Goal: Obtain resource: Download file/media

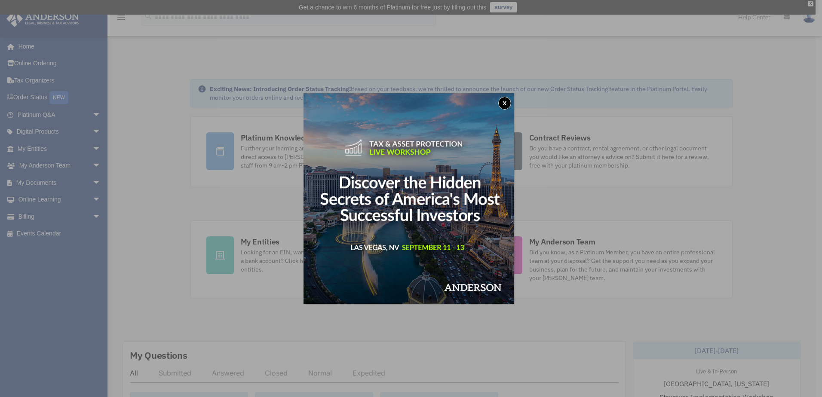
click at [509, 102] on button "x" at bounding box center [504, 103] width 13 height 13
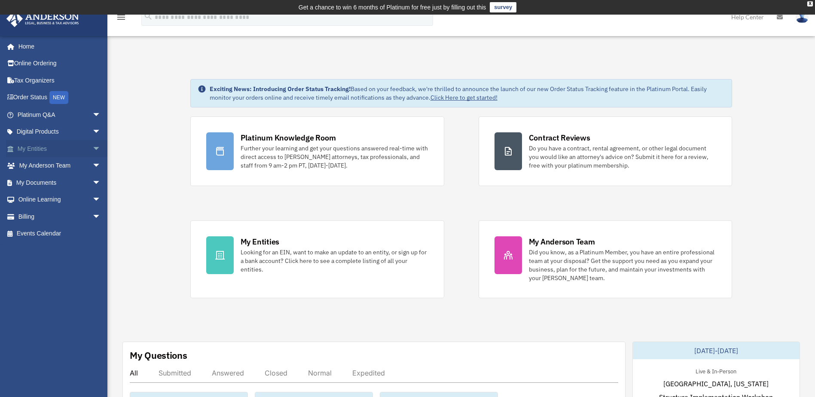
click at [51, 148] on link "My Entities arrow_drop_down" at bounding box center [60, 148] width 108 height 17
click at [92, 149] on span "arrow_drop_down" at bounding box center [100, 149] width 17 height 18
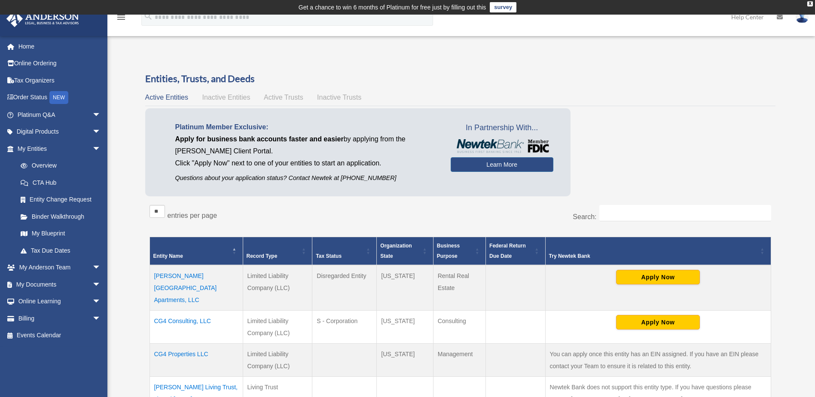
click at [180, 310] on td "CG4 Consulting, LLC" at bounding box center [196, 326] width 93 height 33
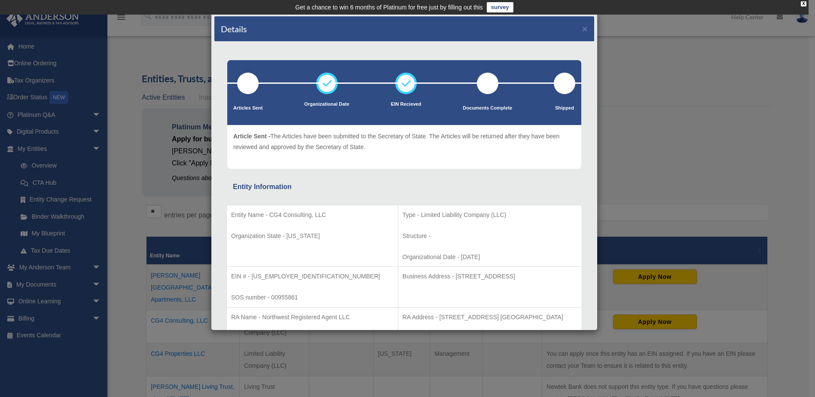
click at [46, 217] on div "Details × Articles Sent Organizational Date" at bounding box center [407, 198] width 815 height 397
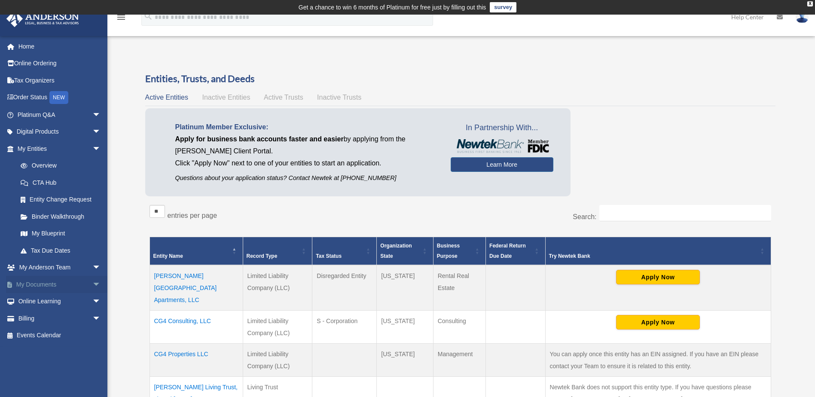
click at [92, 281] on span "arrow_drop_down" at bounding box center [100, 285] width 17 height 18
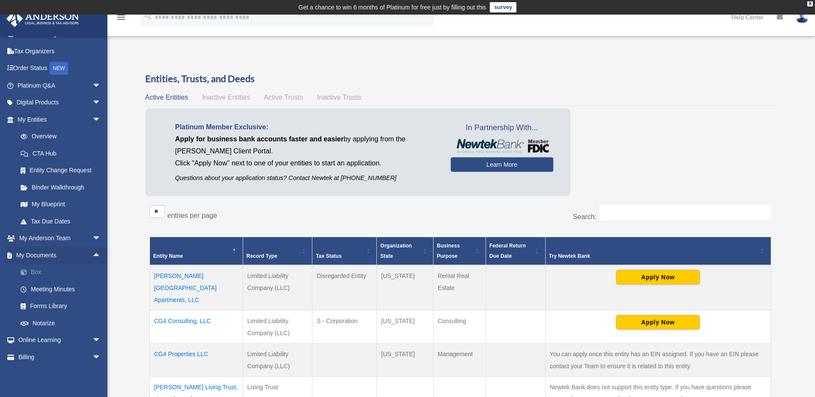
scroll to position [43, 0]
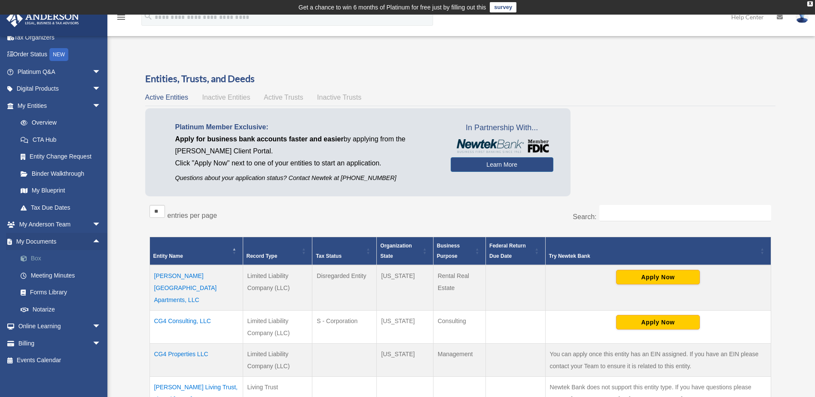
click at [31, 257] on link "Box" at bounding box center [63, 258] width 102 height 17
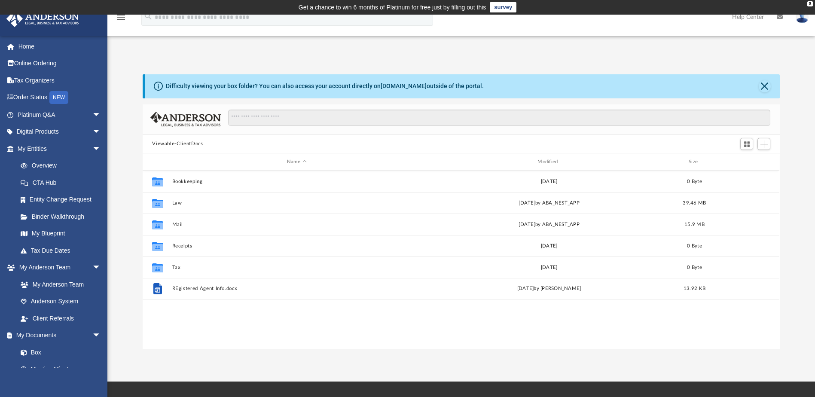
scroll to position [189, 631]
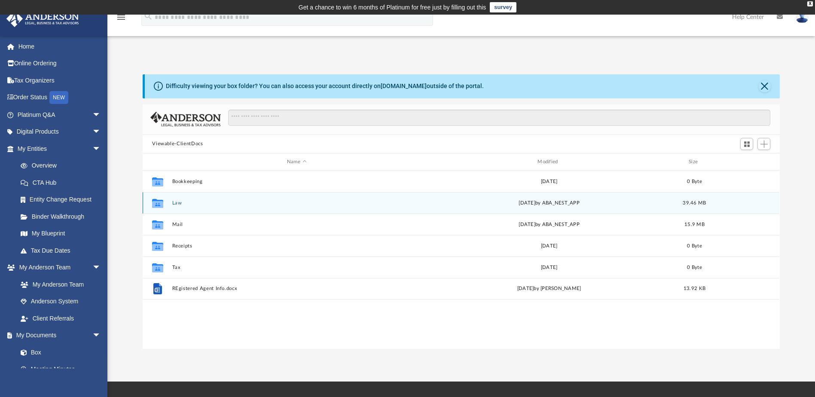
click at [174, 206] on div "Collaborated Folder Law [DATE] by ABA_NEST_APP 39.46 MB" at bounding box center [461, 202] width 637 height 21
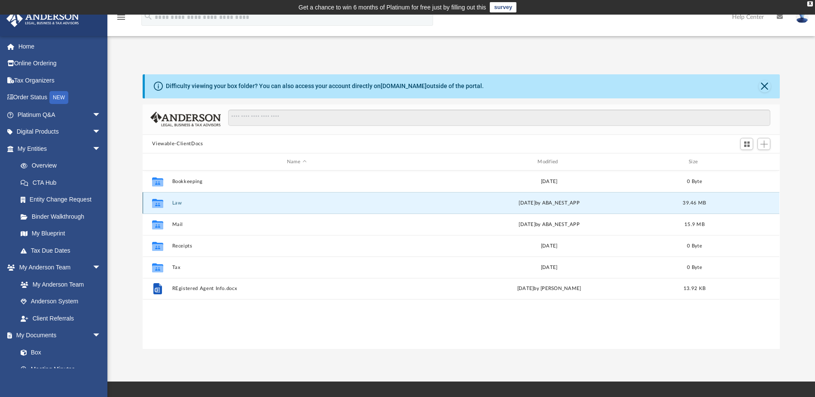
click at [174, 206] on div "Collaborated Folder Law [DATE] by ABA_NEST_APP 39.46 MB" at bounding box center [461, 202] width 637 height 21
drag, startPoint x: 174, startPoint y: 206, endPoint x: 160, endPoint y: 201, distance: 14.7
click at [160, 201] on icon "grid" at bounding box center [157, 204] width 11 height 7
click at [159, 201] on icon "grid" at bounding box center [157, 204] width 11 height 7
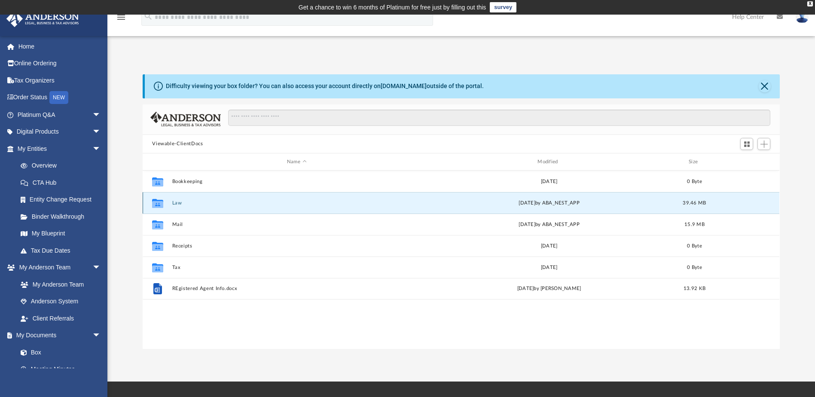
click at [220, 202] on button "Law" at bounding box center [296, 203] width 249 height 6
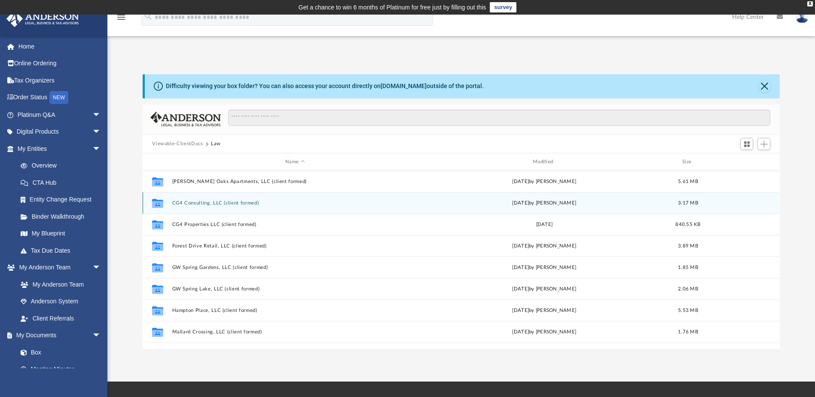
click at [220, 200] on button "CG4 Consulting, LLC (client formed)" at bounding box center [295, 203] width 246 height 6
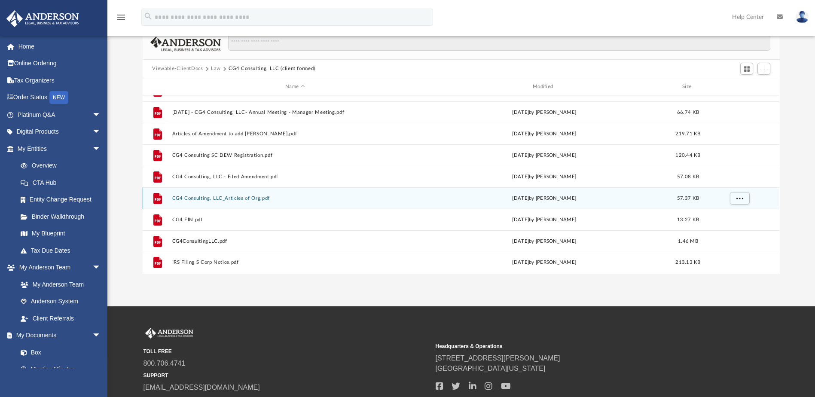
scroll to position [86, 0]
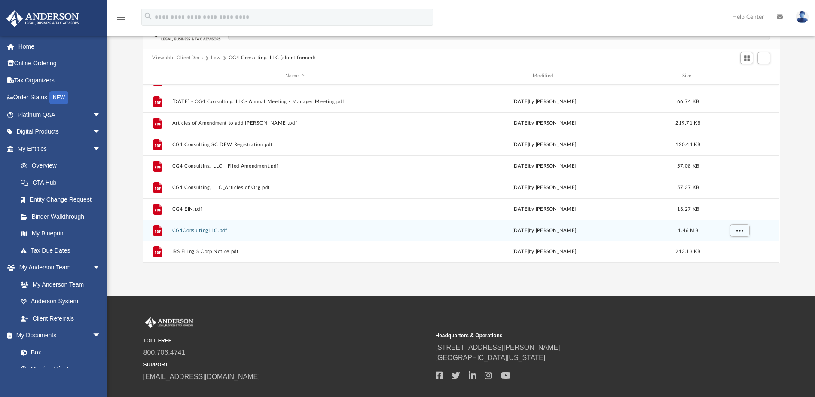
click at [247, 232] on button "CG4ConsultingLLC.pdf" at bounding box center [295, 231] width 246 height 6
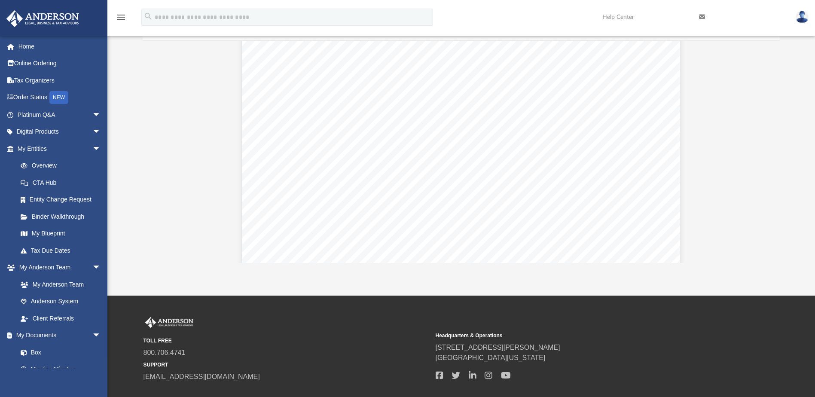
scroll to position [0, 0]
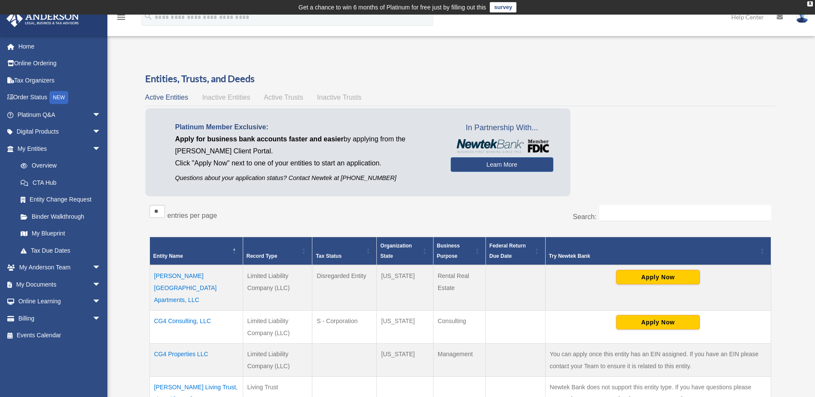
click at [176, 310] on td "CG4 Consulting, LLC" at bounding box center [196, 326] width 93 height 33
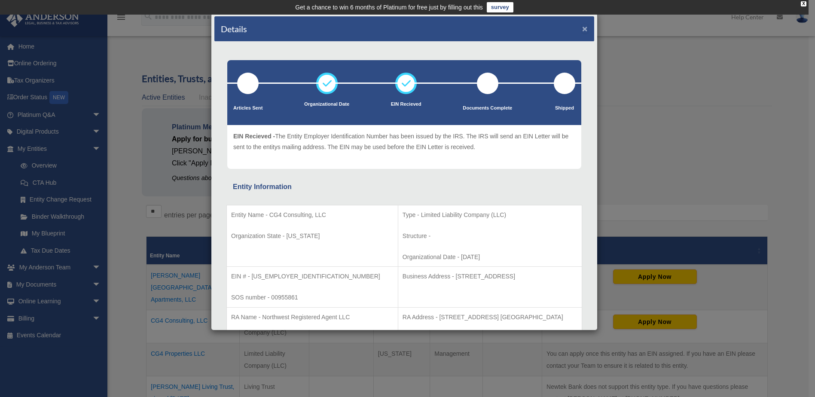
click at [582, 27] on button "×" at bounding box center [585, 28] width 6 height 9
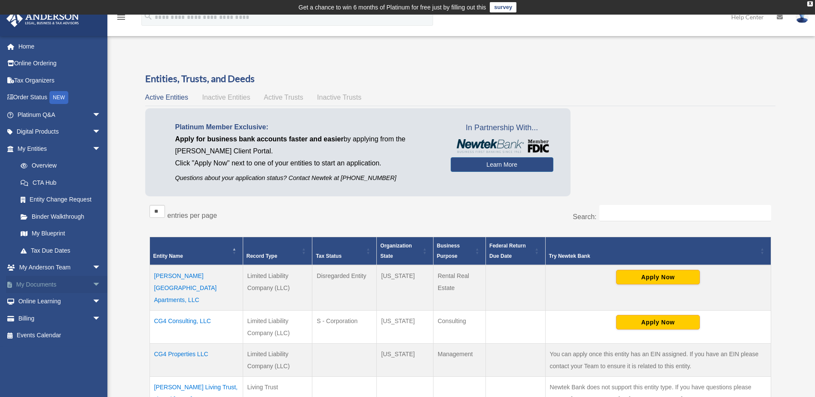
click at [53, 285] on link "My Documents arrow_drop_down" at bounding box center [60, 284] width 108 height 17
click at [92, 281] on span "arrow_drop_down" at bounding box center [100, 285] width 17 height 18
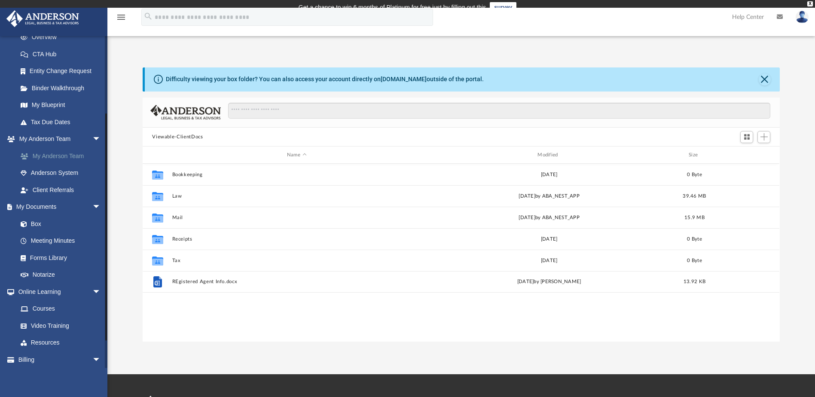
scroll to position [129, 0]
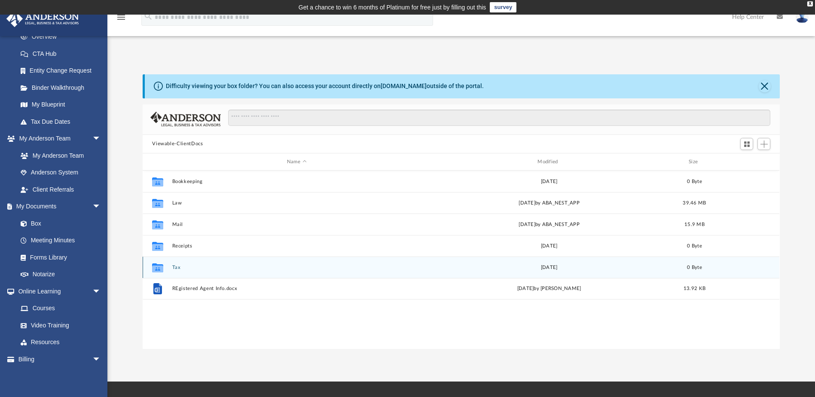
click at [175, 267] on button "Tax" at bounding box center [296, 268] width 249 height 6
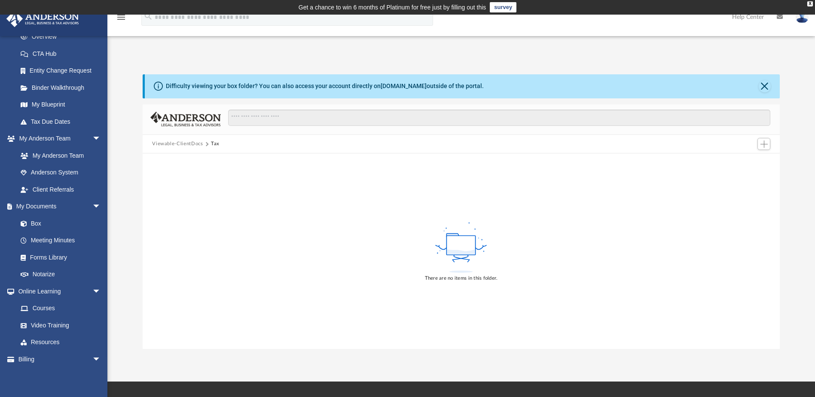
click at [179, 143] on button "Viewable-ClientDocs" at bounding box center [177, 144] width 51 height 8
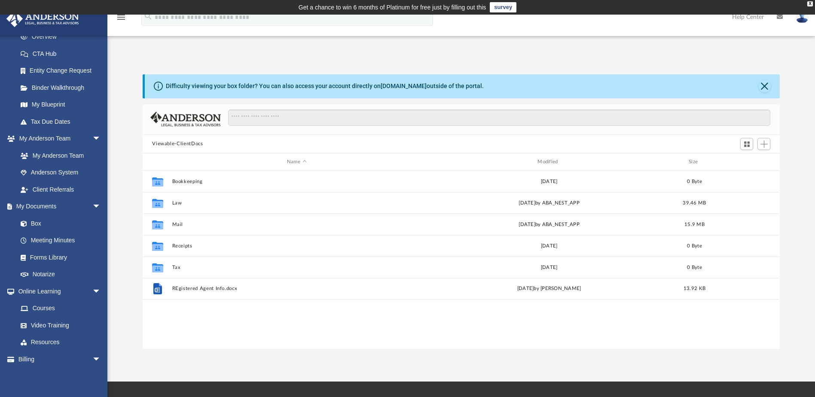
scroll to position [189, 631]
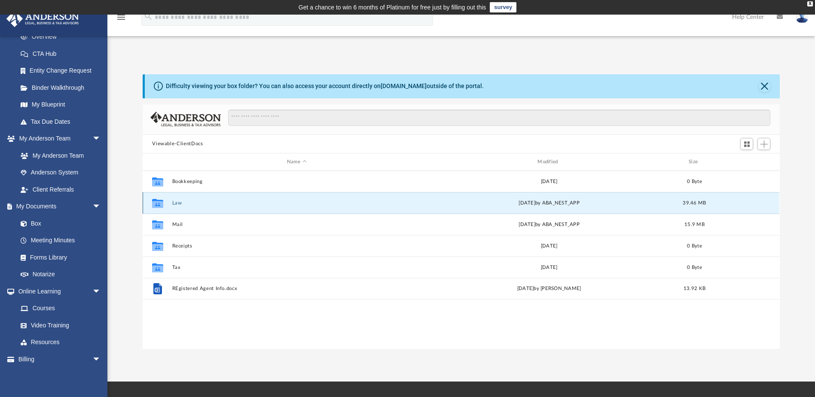
click at [175, 204] on button "Law" at bounding box center [296, 203] width 249 height 6
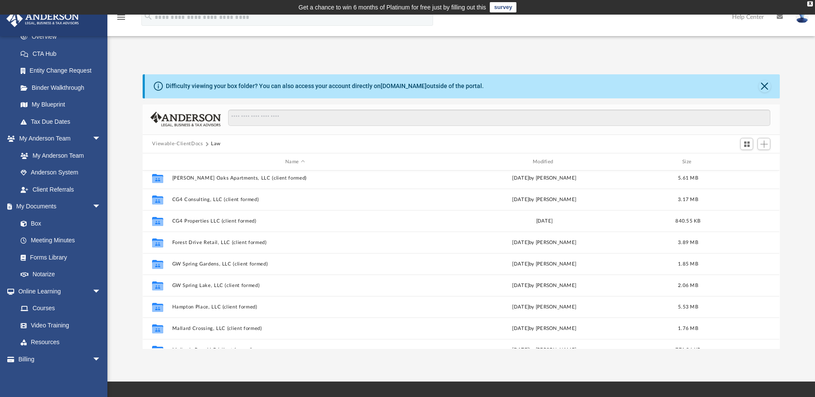
scroll to position [0, 0]
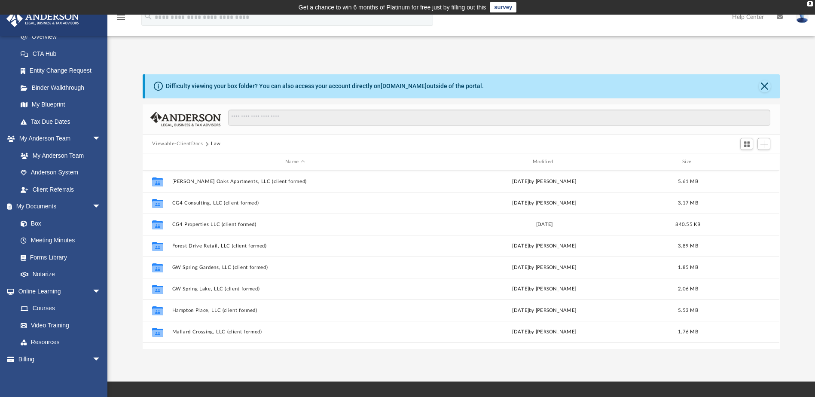
click at [177, 143] on button "Viewable-ClientDocs" at bounding box center [177, 144] width 51 height 8
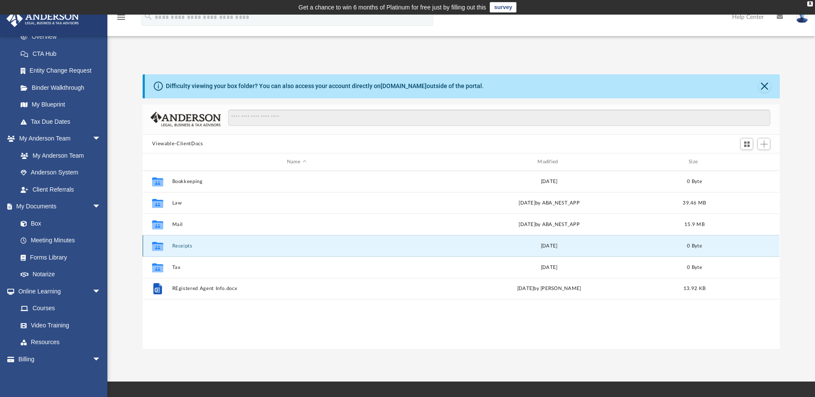
click at [177, 243] on button "Receipts" at bounding box center [296, 246] width 249 height 6
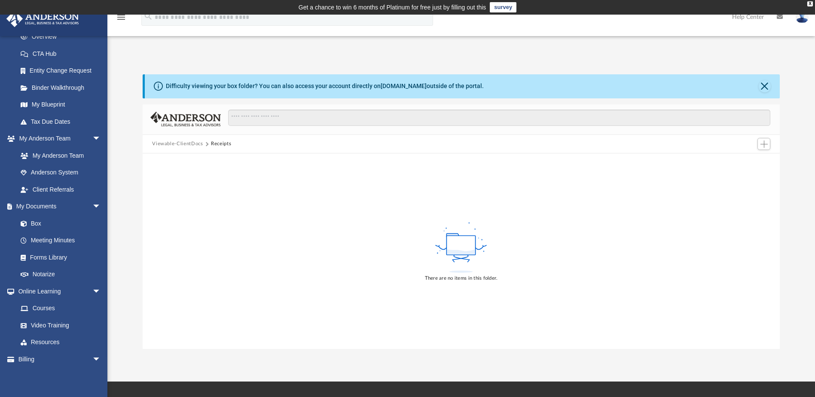
click at [178, 146] on button "Viewable-ClientDocs" at bounding box center [177, 144] width 51 height 8
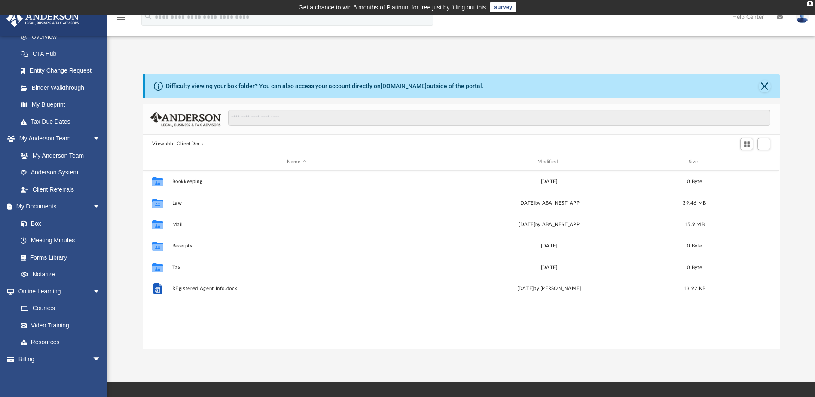
scroll to position [189, 631]
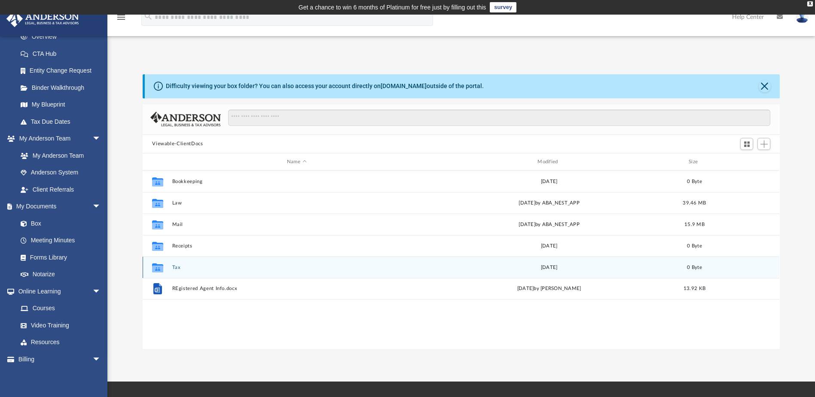
click at [177, 267] on button "Tax" at bounding box center [296, 268] width 249 height 6
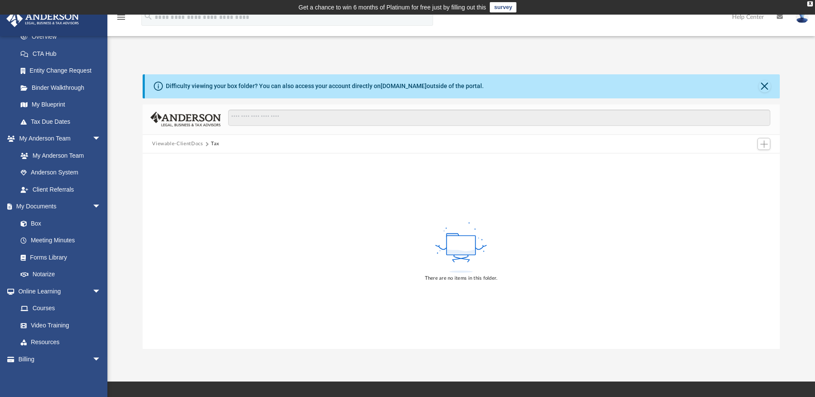
click at [174, 139] on div "Viewable-ClientDocs Tax" at bounding box center [461, 144] width 637 height 19
click at [176, 142] on button "Viewable-ClientDocs" at bounding box center [177, 144] width 51 height 8
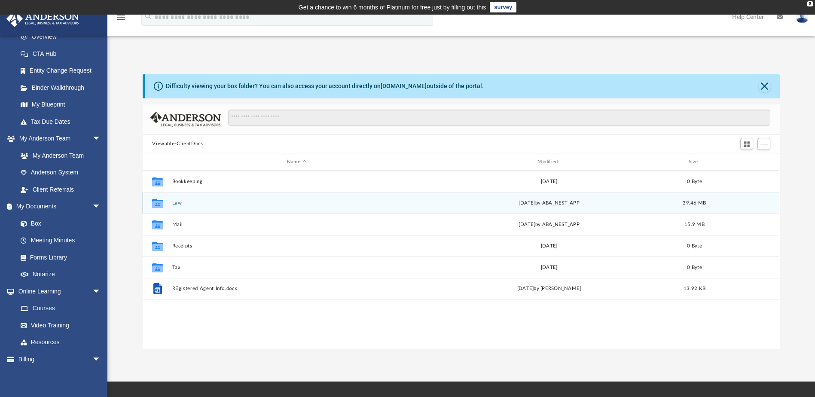
click at [174, 205] on button "Law" at bounding box center [296, 203] width 249 height 6
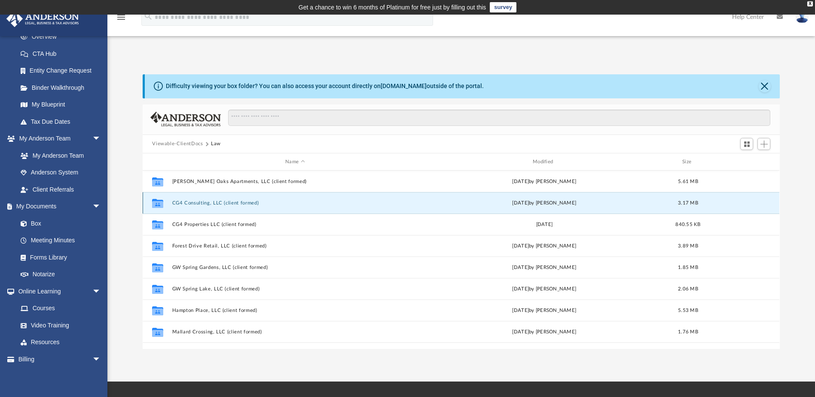
click at [211, 200] on button "CG4 Consulting, LLC (client formed)" at bounding box center [295, 203] width 246 height 6
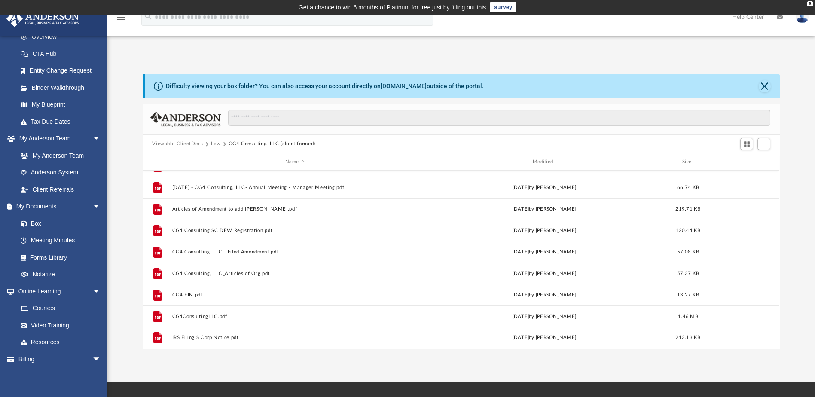
scroll to position [0, 0]
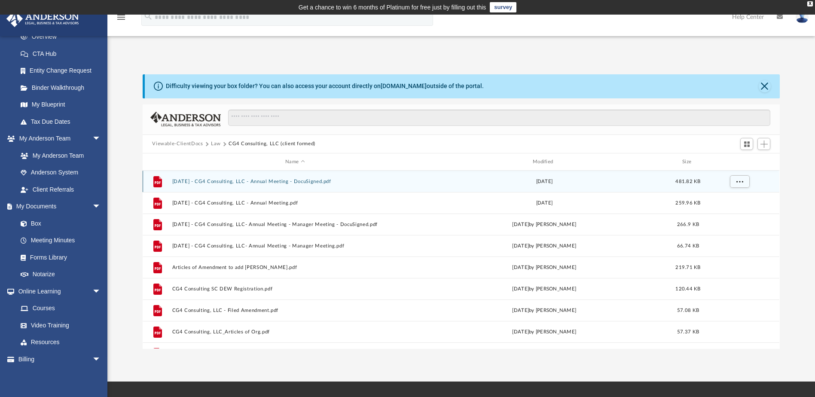
click at [266, 180] on button "[DATE] - CG4 Consulting, LLC - Annual Meeting - DocuSigned.pdf" at bounding box center [295, 182] width 246 height 6
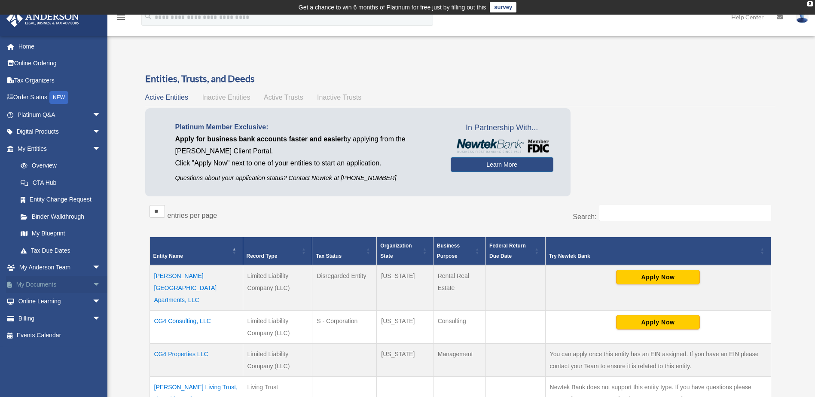
click at [41, 285] on link "My Documents arrow_drop_down" at bounding box center [60, 284] width 108 height 17
click at [92, 285] on span "arrow_drop_down" at bounding box center [100, 285] width 17 height 18
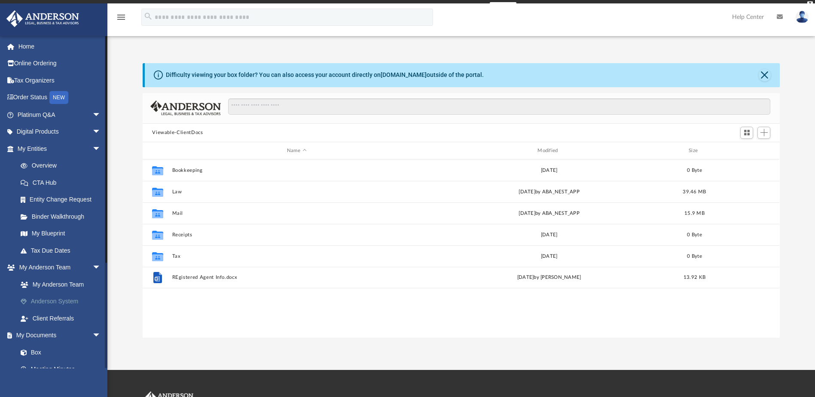
scroll to position [189, 631]
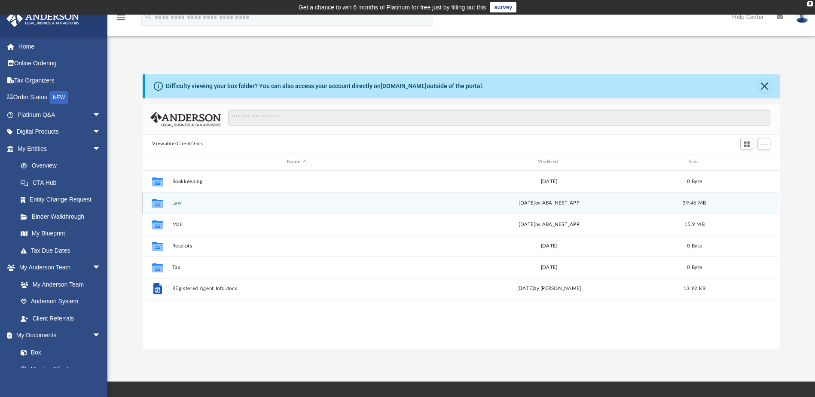
click at [171, 202] on div "Collaborated Folder Law [DATE] by ABA_NEST_APP 39.46 MB" at bounding box center [461, 202] width 637 height 21
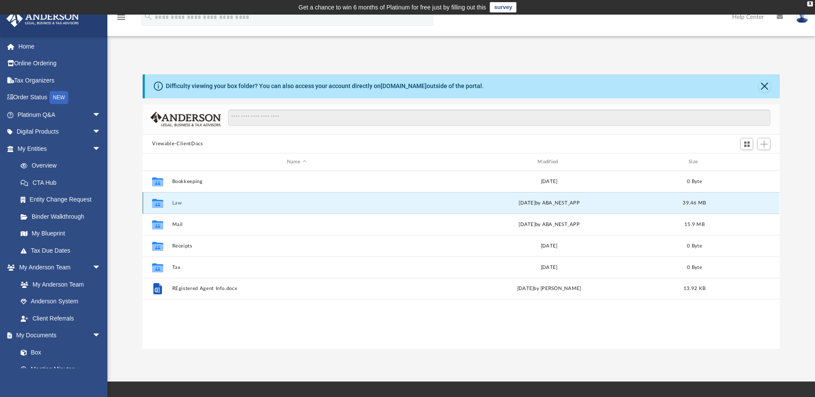
click at [175, 202] on button "Law" at bounding box center [296, 203] width 249 height 6
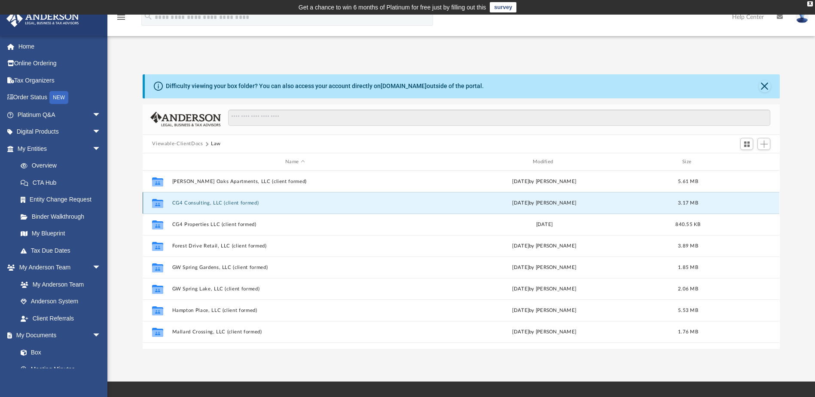
click at [193, 201] on button "CG4 Consulting, LLC (client formed)" at bounding box center [295, 203] width 246 height 6
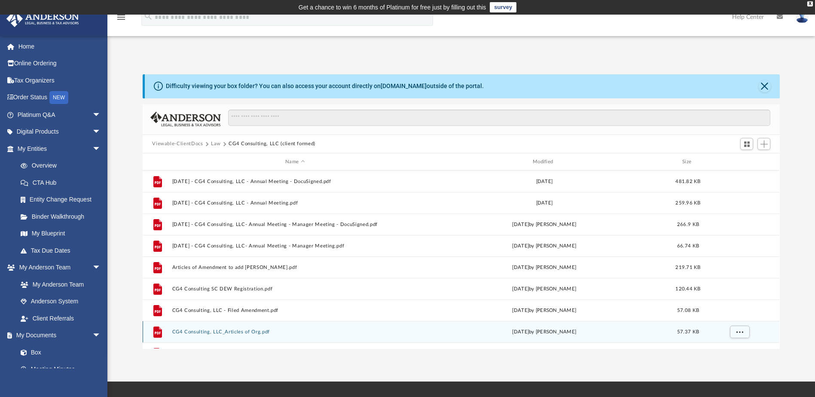
click at [220, 329] on button "CG4 Consulting, LLC_Articles of Org.pdf" at bounding box center [295, 332] width 246 height 6
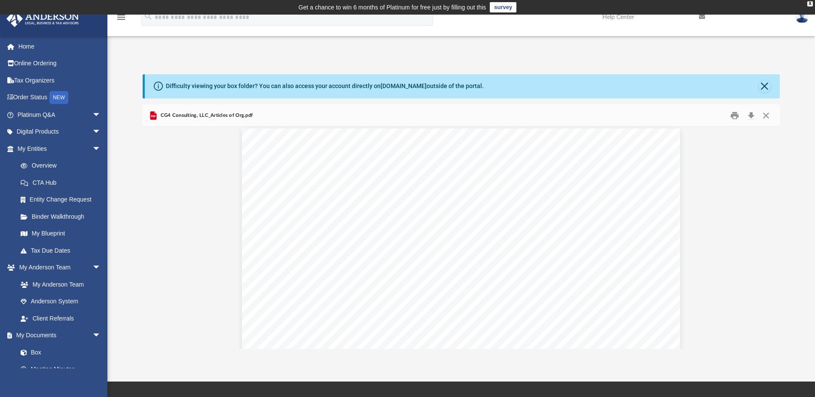
scroll to position [0, 0]
click at [751, 114] on button "Download" at bounding box center [750, 115] width 15 height 13
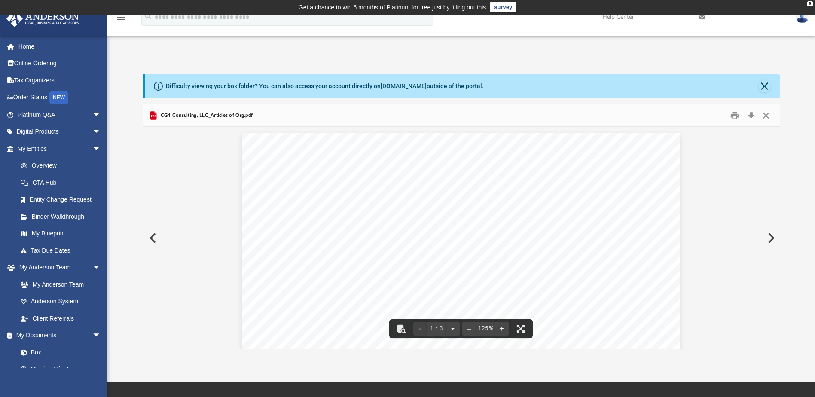
click at [153, 237] on button "Preview" at bounding box center [152, 238] width 19 height 24
click at [753, 115] on button "Download" at bounding box center [750, 115] width 15 height 13
click at [772, 237] on button "Preview" at bounding box center [770, 238] width 19 height 24
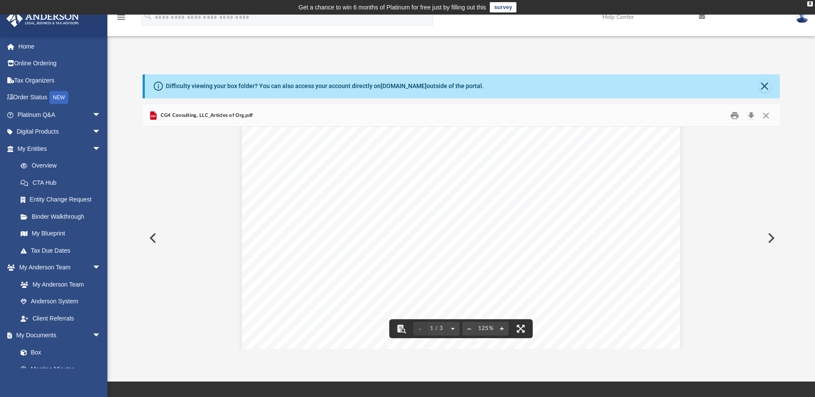
click at [771, 238] on button "Preview" at bounding box center [770, 238] width 19 height 24
click at [152, 237] on button "Preview" at bounding box center [152, 238] width 19 height 24
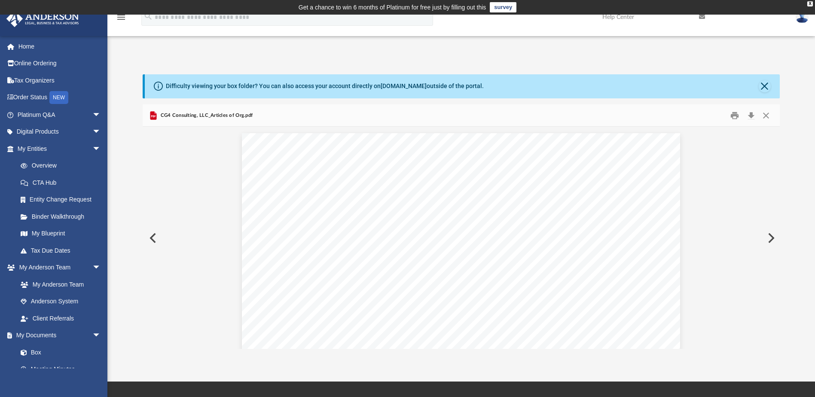
click at [152, 237] on button "Preview" at bounding box center [152, 238] width 19 height 24
click at [153, 237] on button "Preview" at bounding box center [152, 238] width 19 height 24
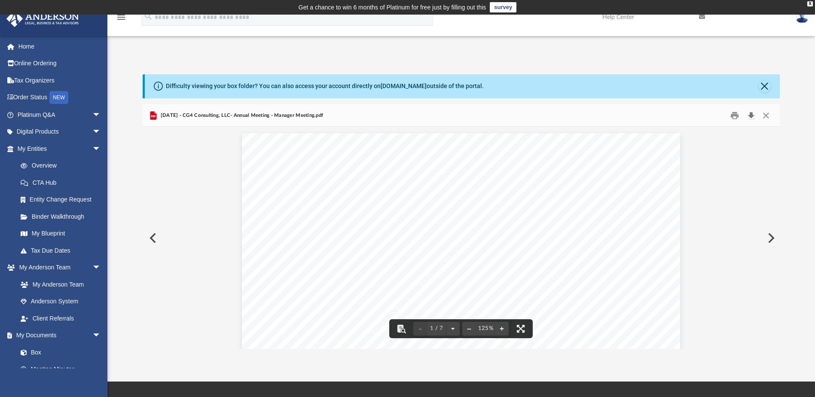
click at [750, 114] on button "Download" at bounding box center [750, 115] width 15 height 13
click at [155, 238] on button "Preview" at bounding box center [152, 238] width 19 height 24
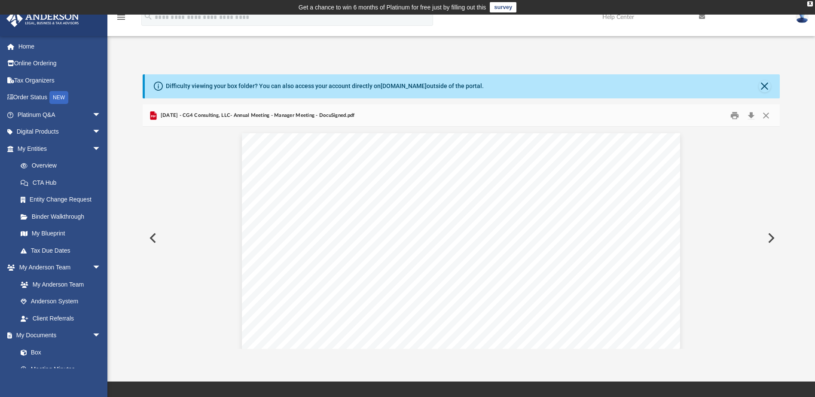
click at [154, 239] on button "Preview" at bounding box center [152, 238] width 19 height 24
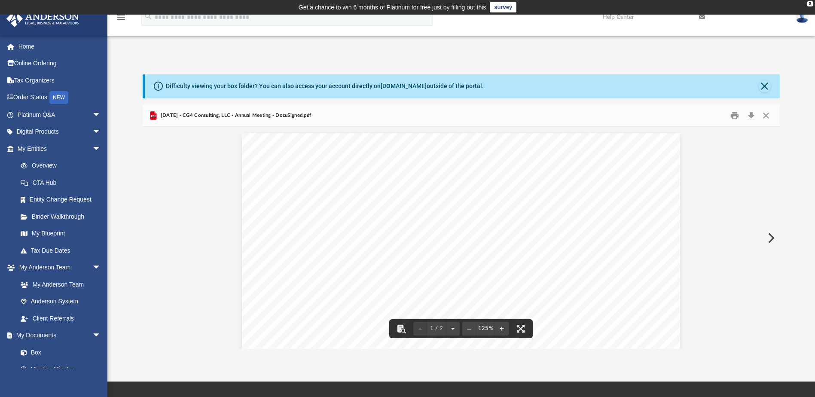
click at [771, 239] on button "Preview" at bounding box center [770, 238] width 19 height 24
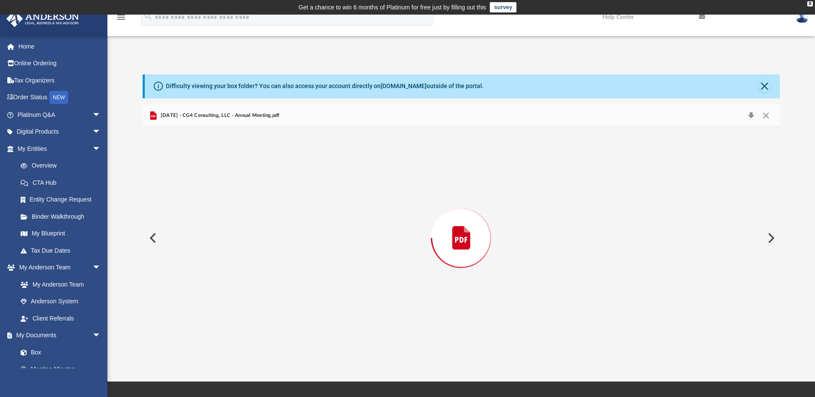
click at [771, 239] on button "Preview" at bounding box center [770, 238] width 19 height 24
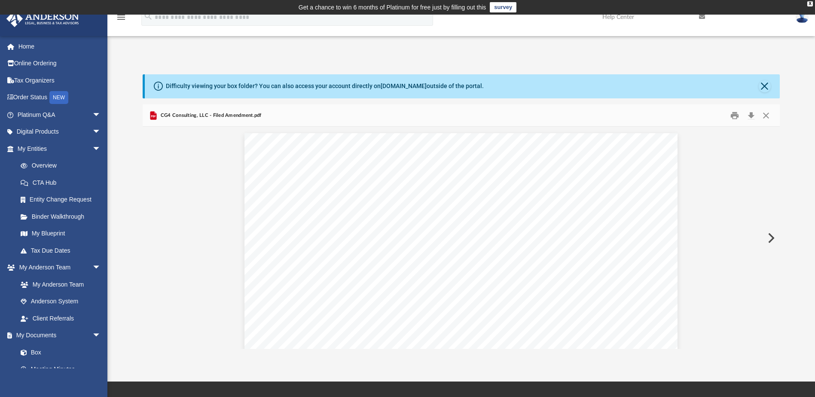
click at [771, 239] on button "Preview" at bounding box center [770, 238] width 19 height 24
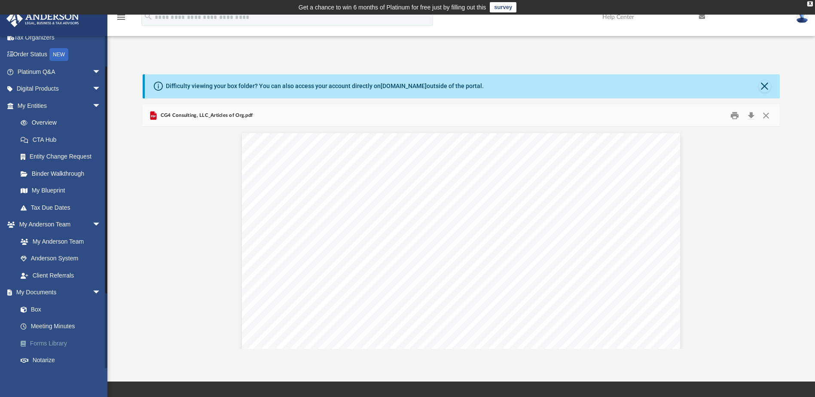
click at [48, 346] on link "Forms Library" at bounding box center [63, 343] width 102 height 17
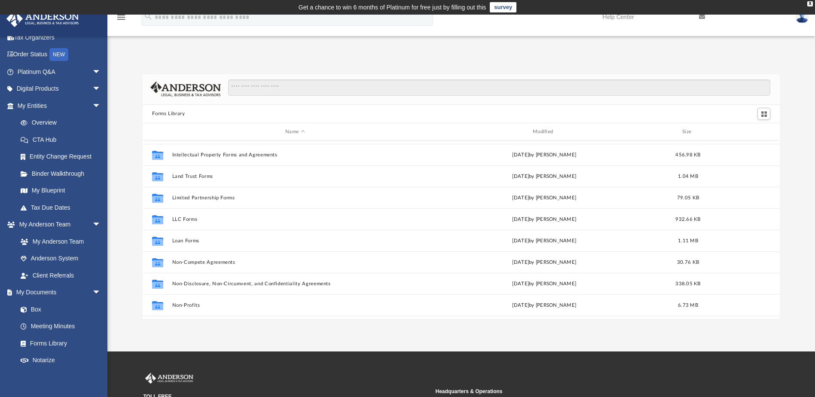
scroll to position [335, 0]
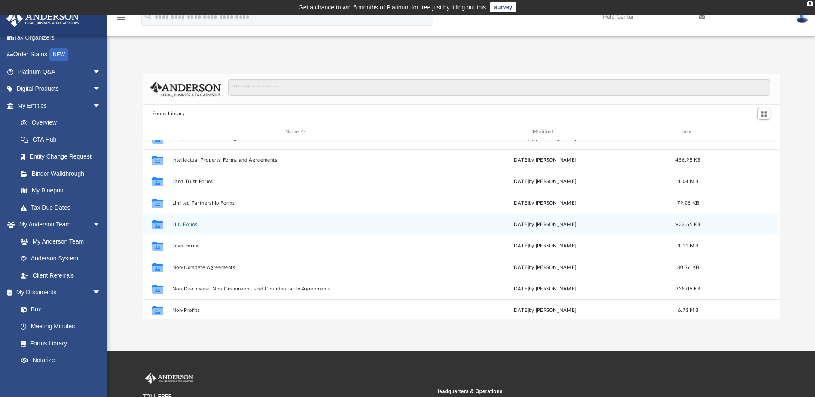
click at [200, 229] on div "Collaborated Folder LLC Forms [DATE] by [PERSON_NAME] 932.66 KB" at bounding box center [461, 224] width 637 height 21
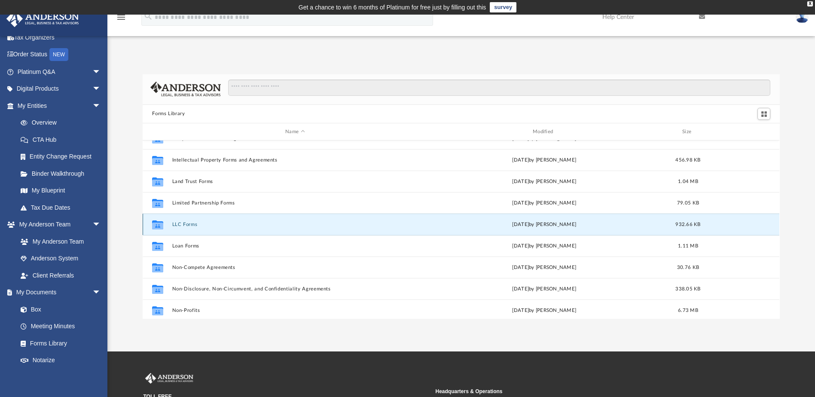
click at [182, 223] on button "LLC Forms" at bounding box center [295, 225] width 246 height 6
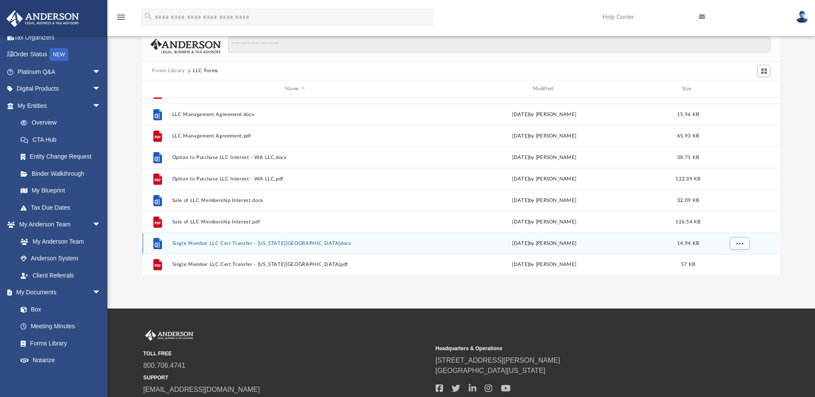
scroll to position [37, 0]
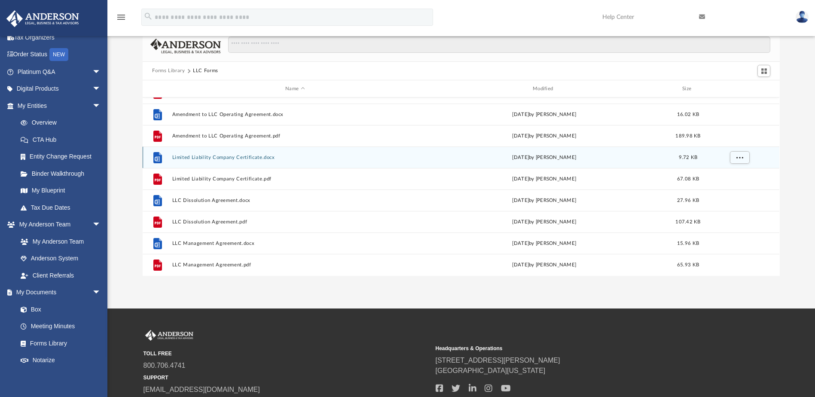
click at [199, 155] on button "Limited Liability Company Certificate.docx" at bounding box center [295, 158] width 246 height 6
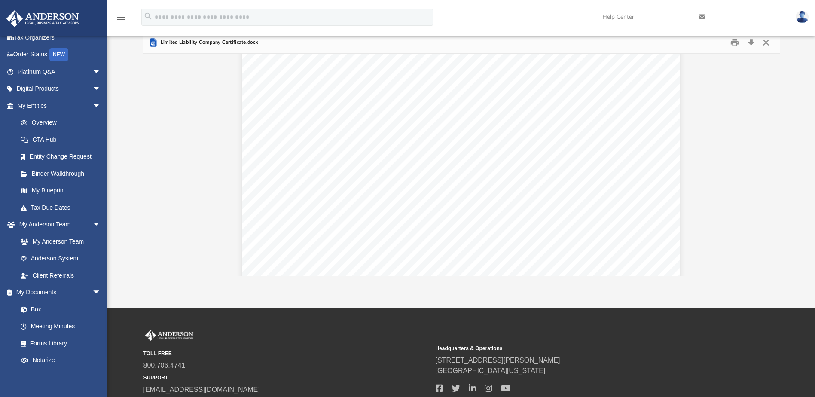
scroll to position [344, 0]
click at [750, 41] on button "Download" at bounding box center [750, 42] width 15 height 13
